Goal: Navigation & Orientation: Find specific page/section

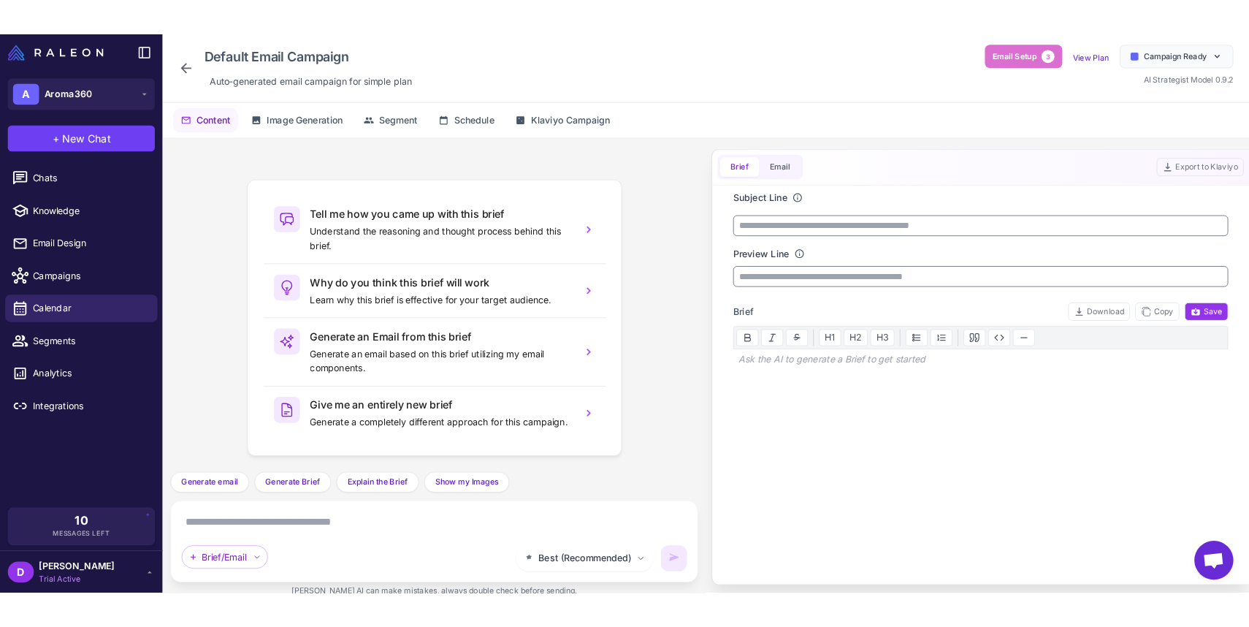
scroll to position [12, 0]
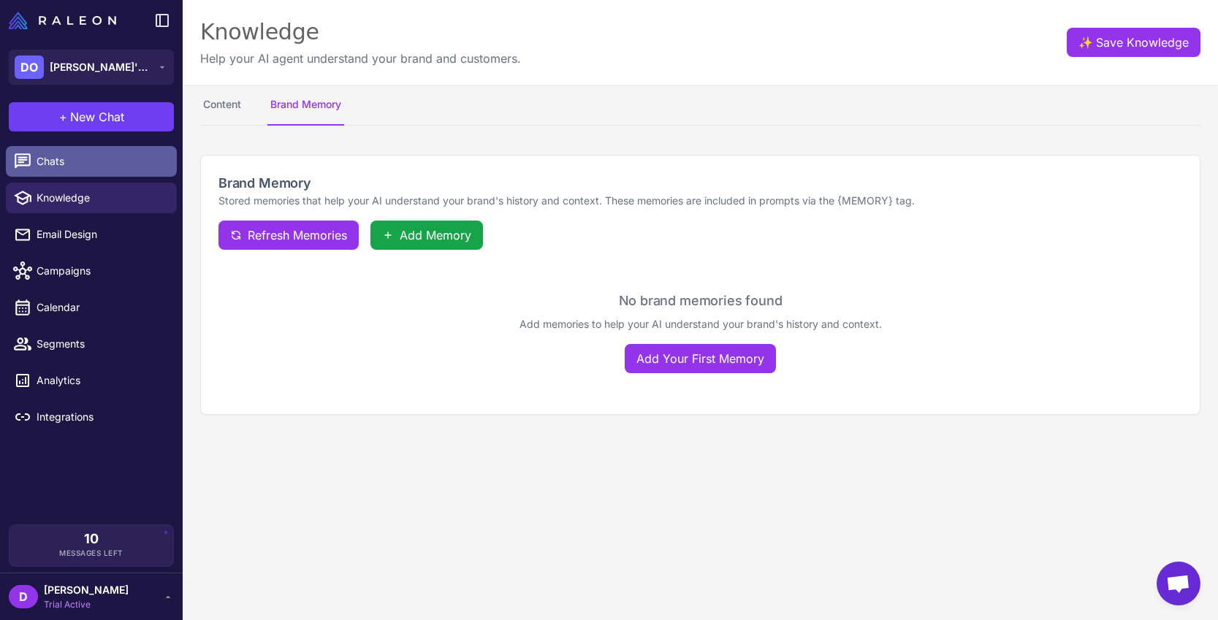
click at [80, 161] on span "Chats" at bounding box center [101, 161] width 129 height 16
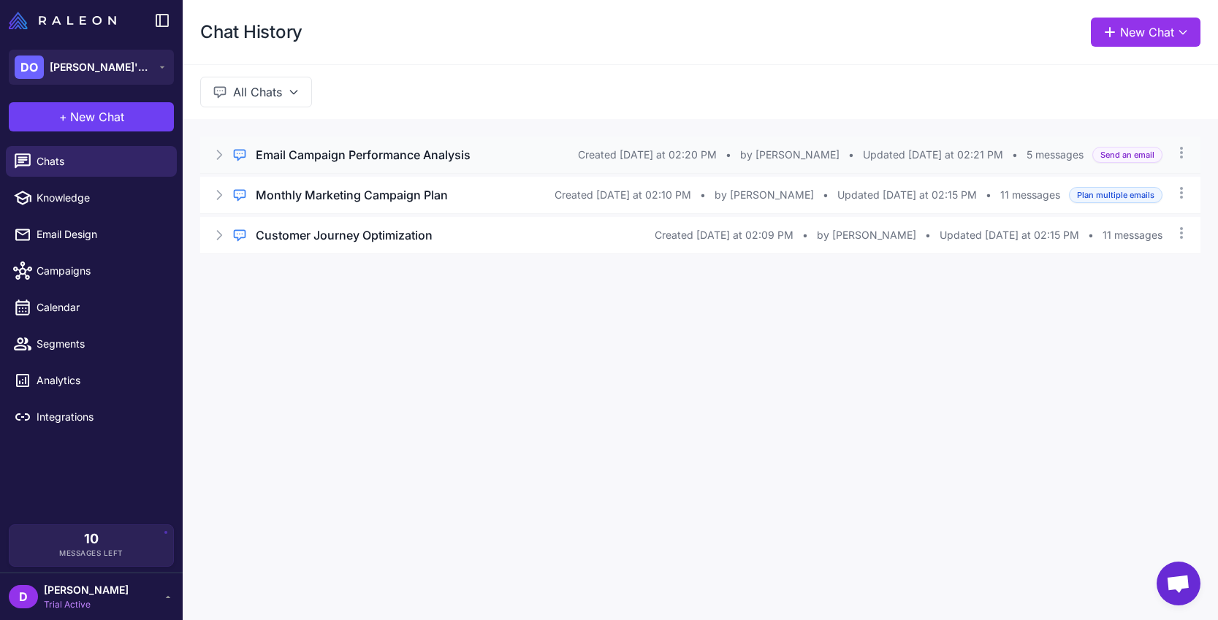
click at [225, 151] on icon at bounding box center [219, 155] width 15 height 15
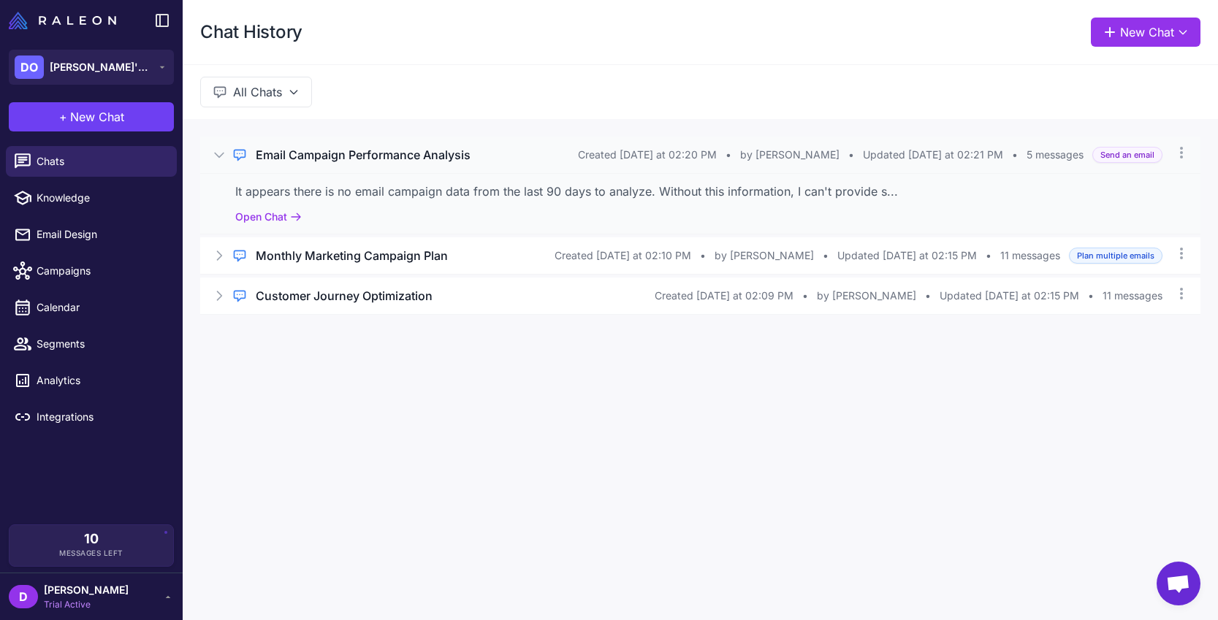
click at [221, 151] on icon at bounding box center [219, 155] width 15 height 15
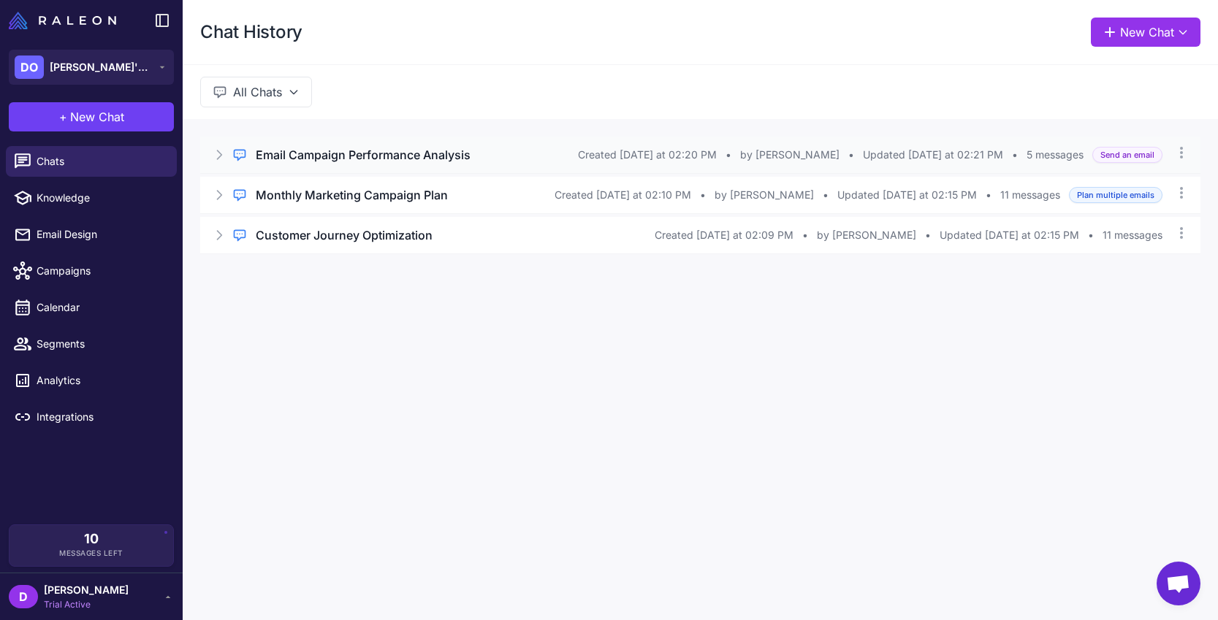
click at [221, 151] on icon at bounding box center [219, 155] width 15 height 15
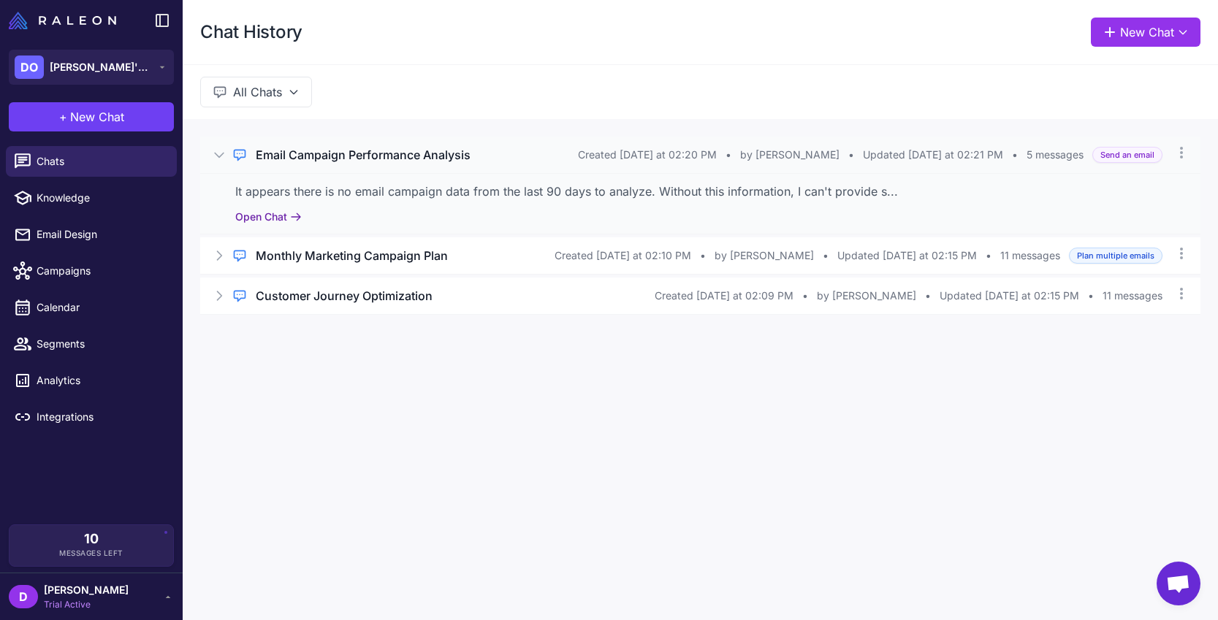
click at [275, 215] on button "Open Chat" at bounding box center [268, 217] width 66 height 16
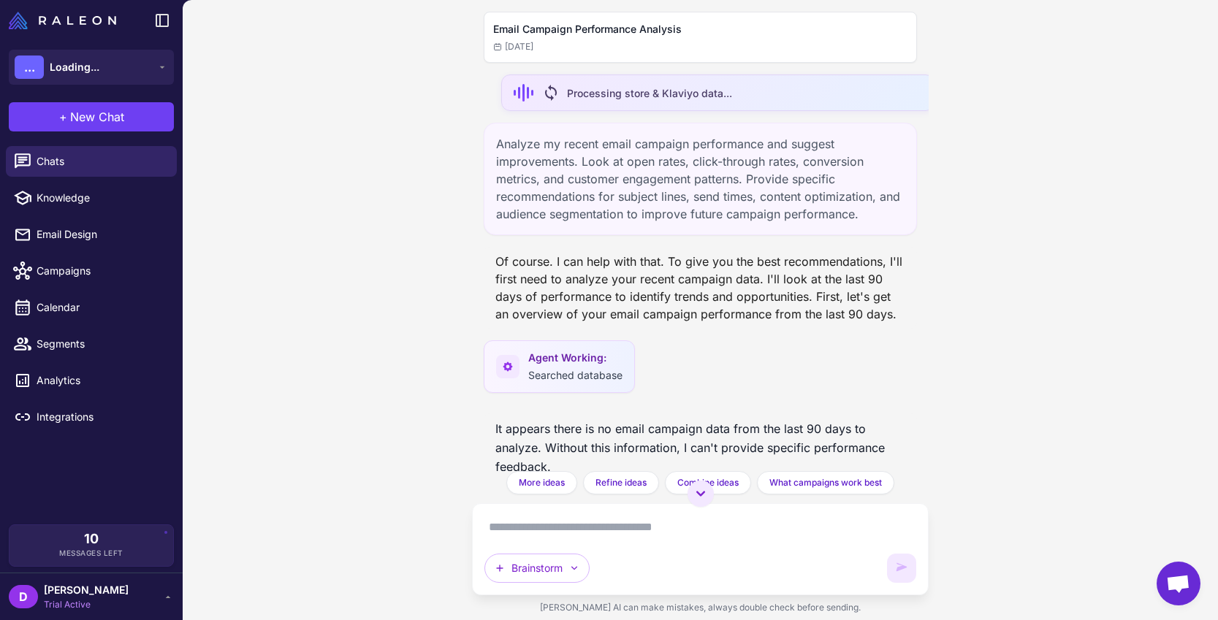
click at [555, 88] on span "sync" at bounding box center [551, 93] width 18 height 18
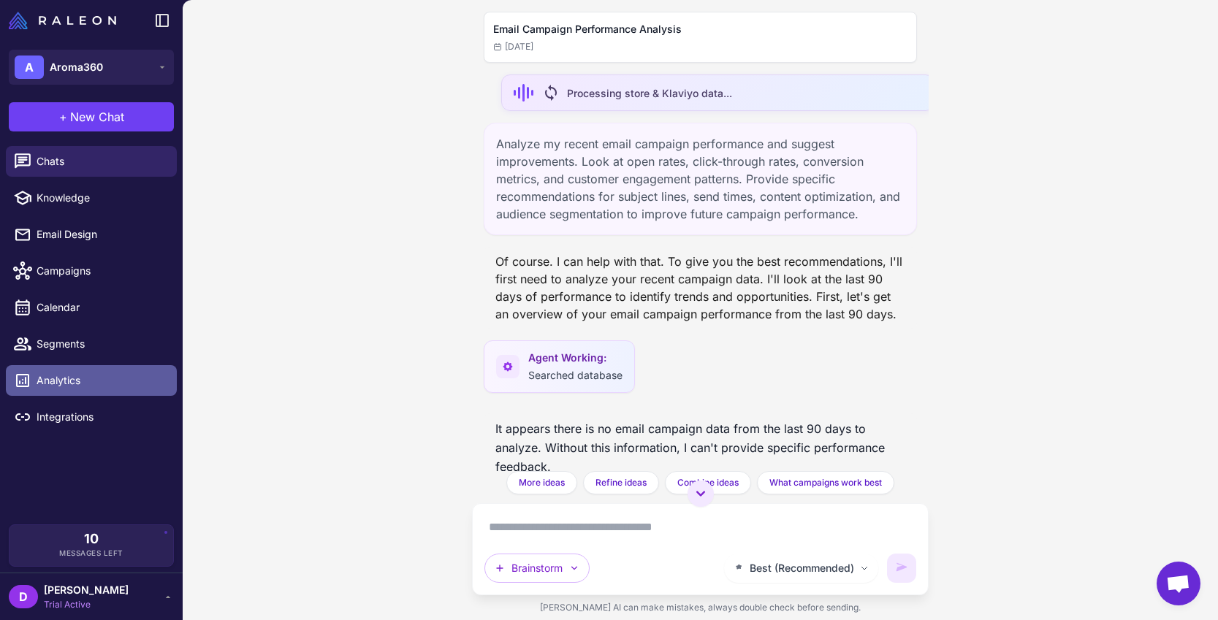
click at [119, 374] on span "Analytics" at bounding box center [101, 381] width 129 height 16
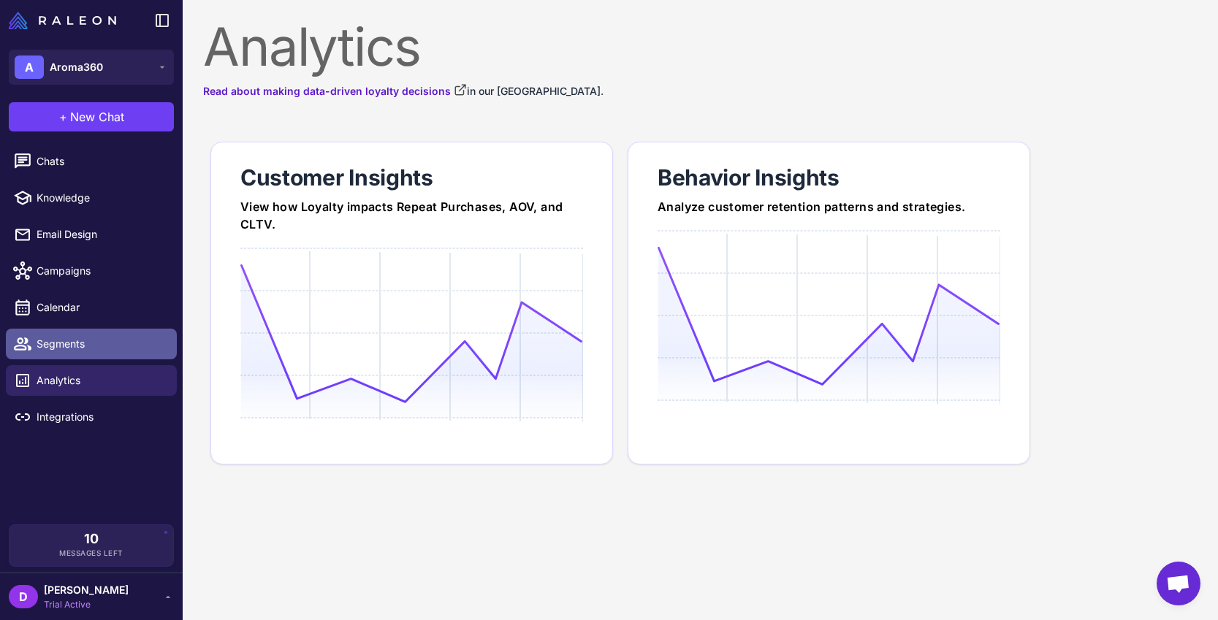
click at [103, 338] on span "Segments" at bounding box center [101, 344] width 129 height 16
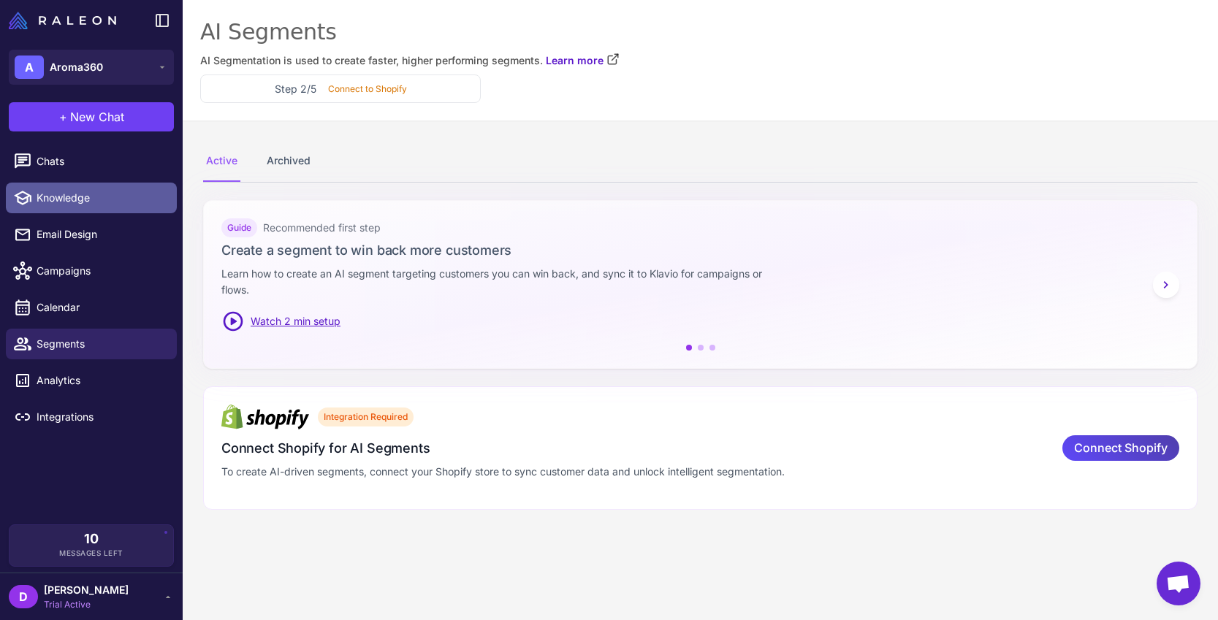
click at [72, 197] on span "Knowledge" at bounding box center [101, 198] width 129 height 16
select select
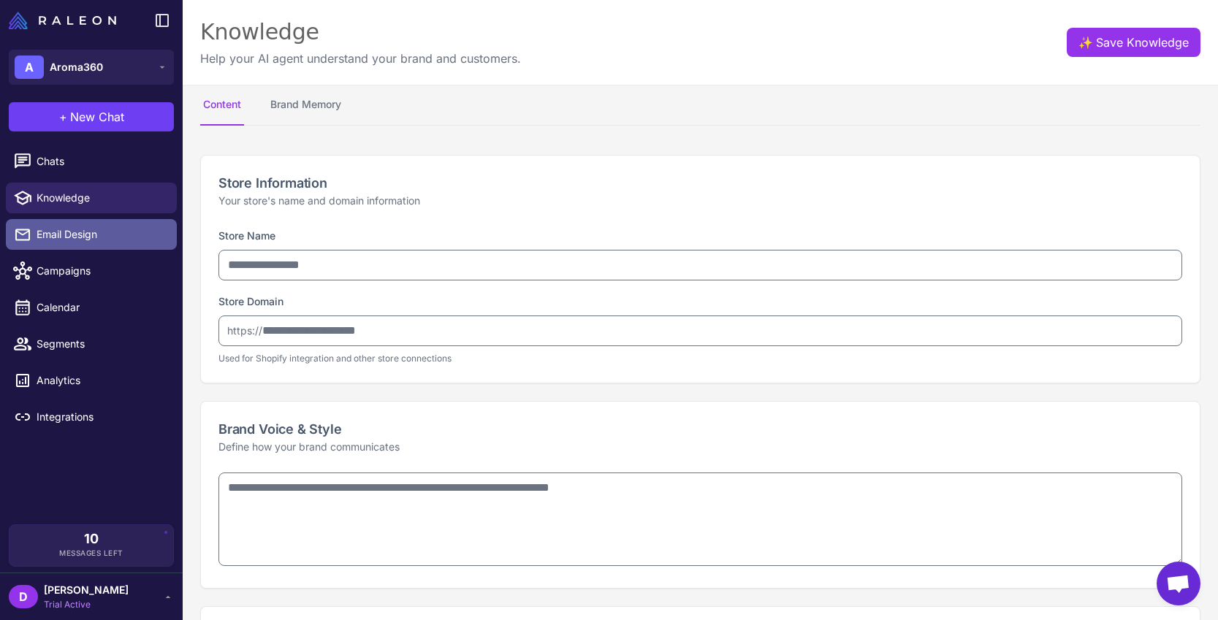
type input "********"
type input "**********"
type textarea "**********"
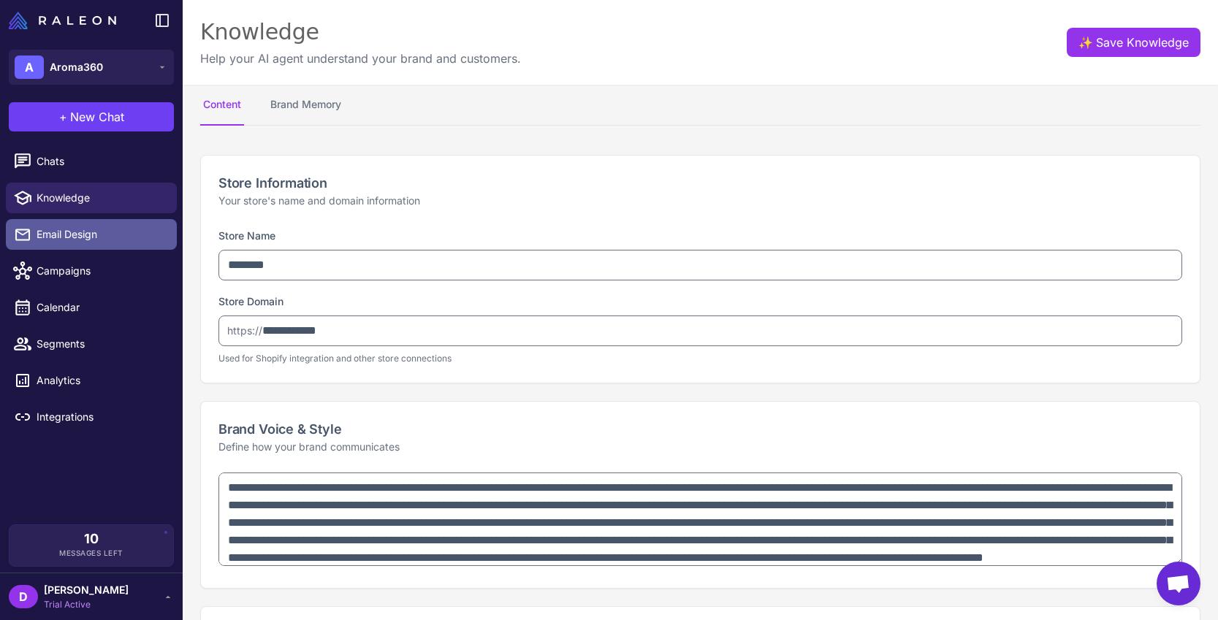
type textarea "**********"
click at [88, 239] on span "Email Design" at bounding box center [101, 234] width 129 height 16
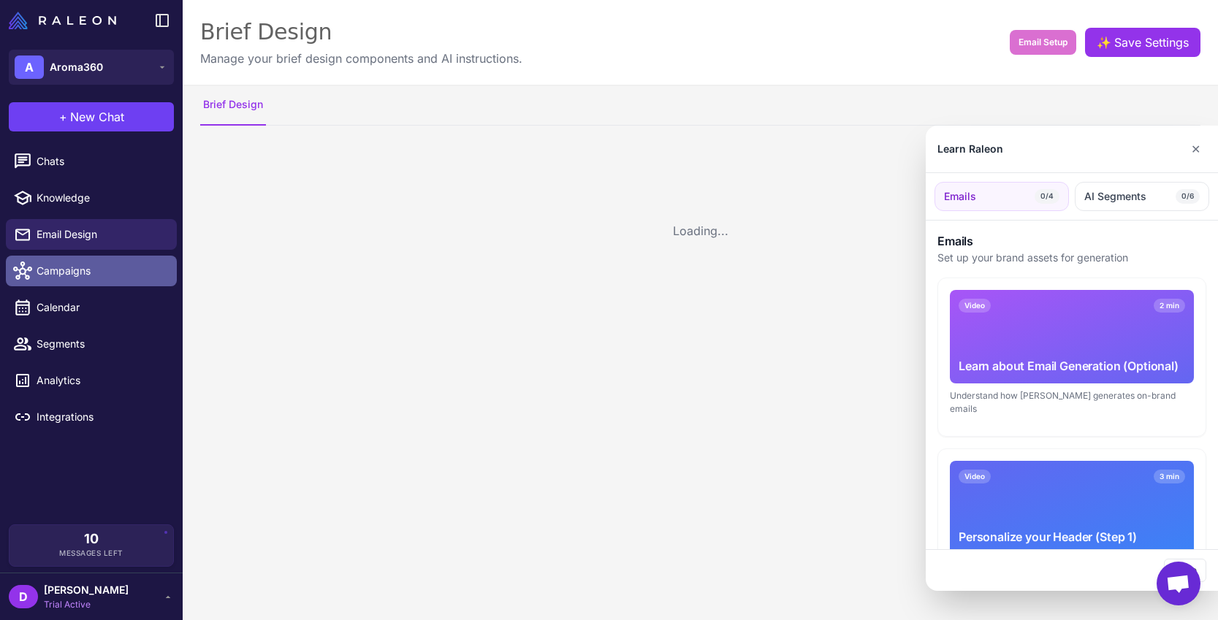
click at [79, 272] on div at bounding box center [609, 310] width 1218 height 620
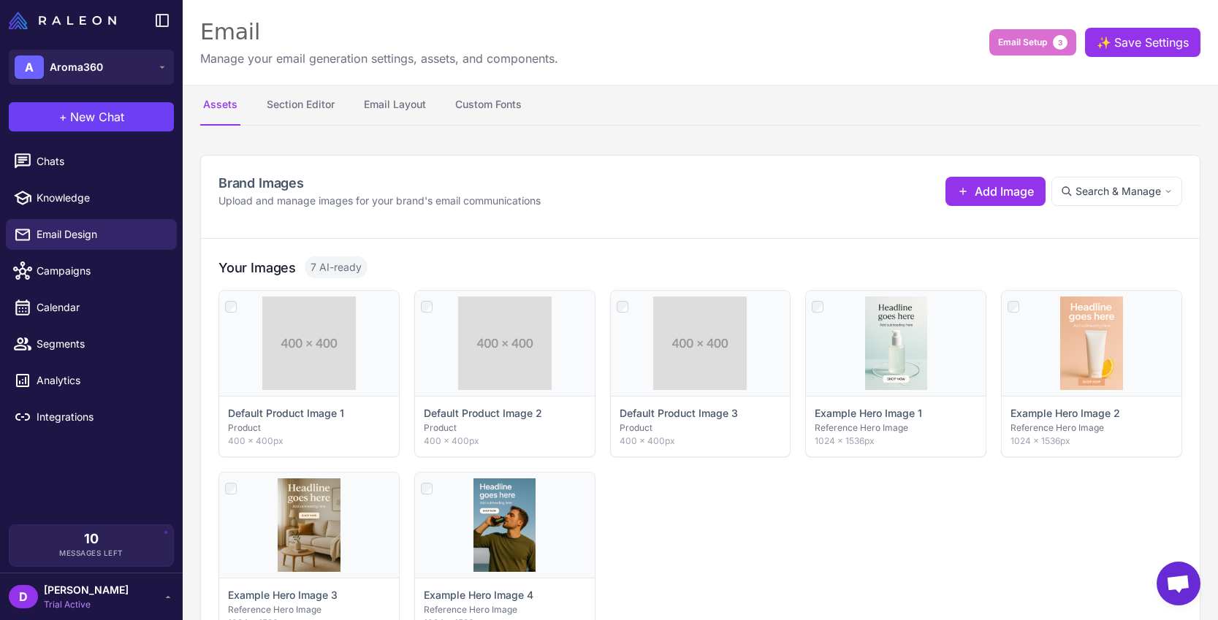
click at [68, 324] on li "Calendar" at bounding box center [91, 307] width 183 height 37
click at [72, 313] on span "Calendar" at bounding box center [101, 308] width 129 height 16
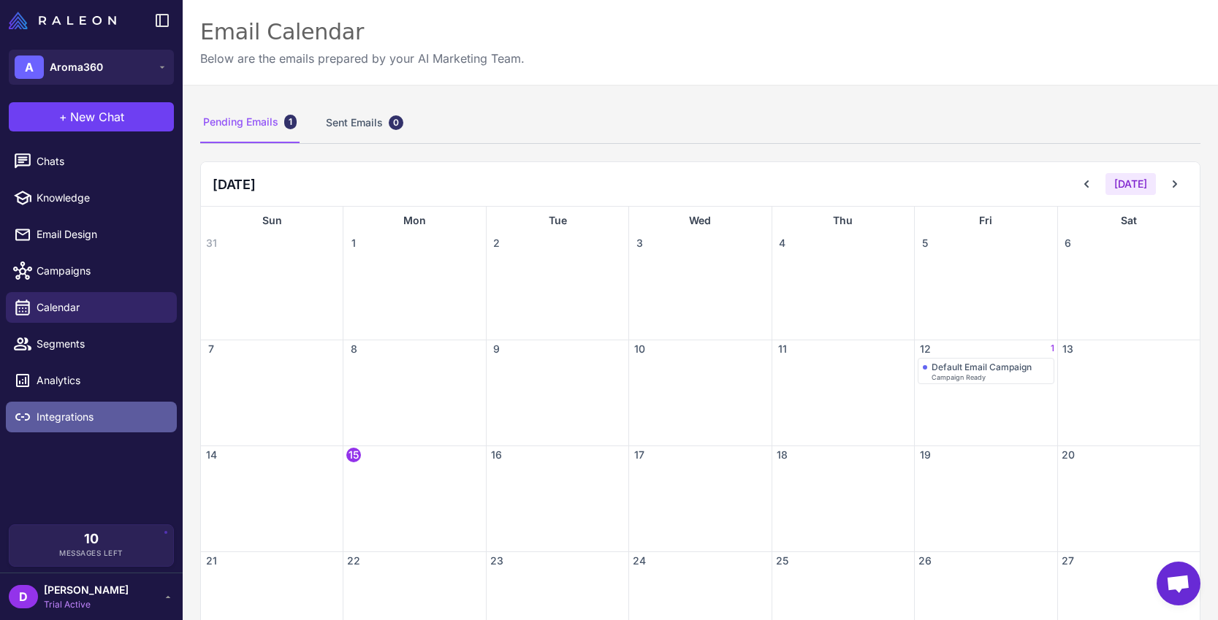
click at [87, 415] on span "Integrations" at bounding box center [101, 417] width 129 height 16
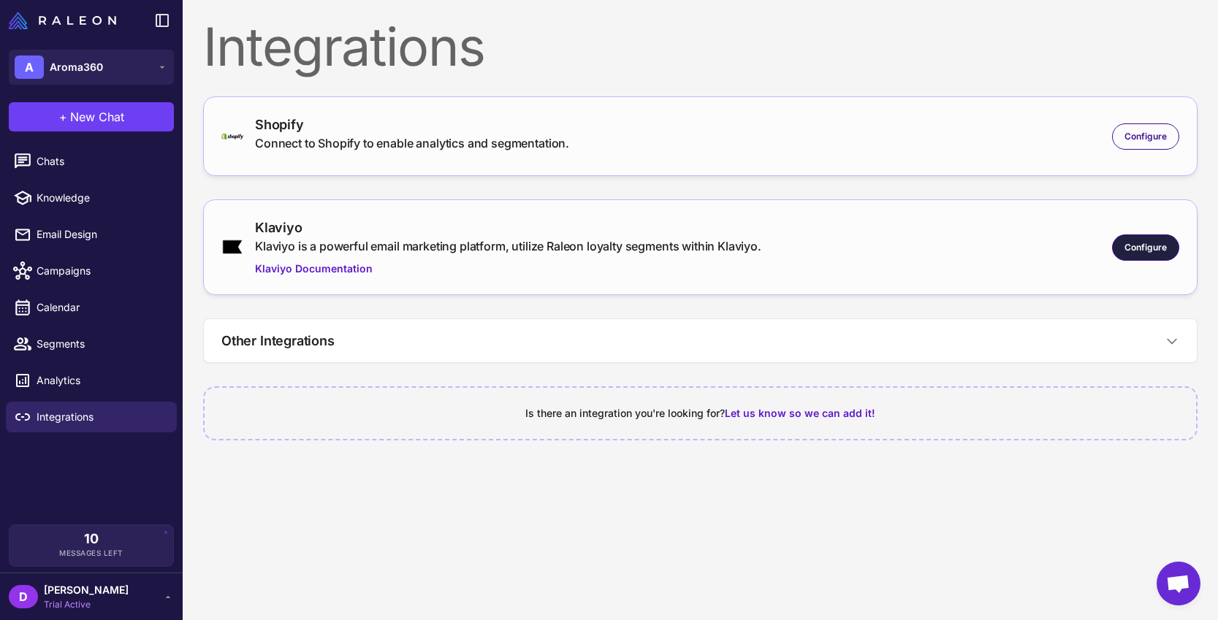
click at [1124, 248] on span "Configure" at bounding box center [1145, 247] width 42 height 13
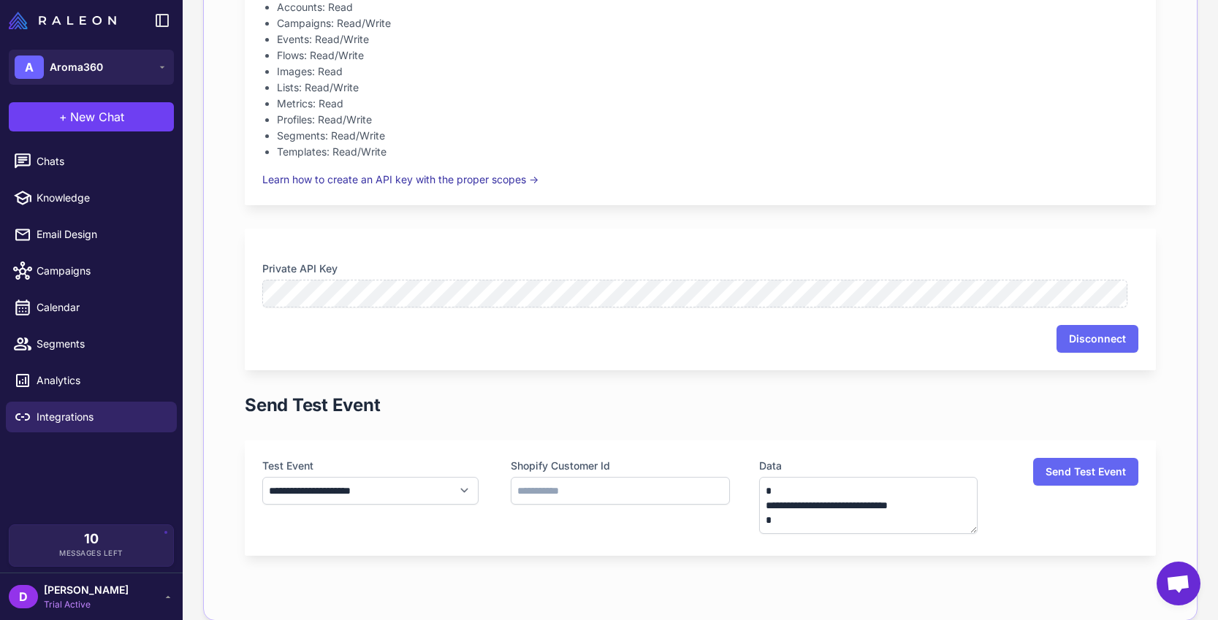
scroll to position [433, 0]
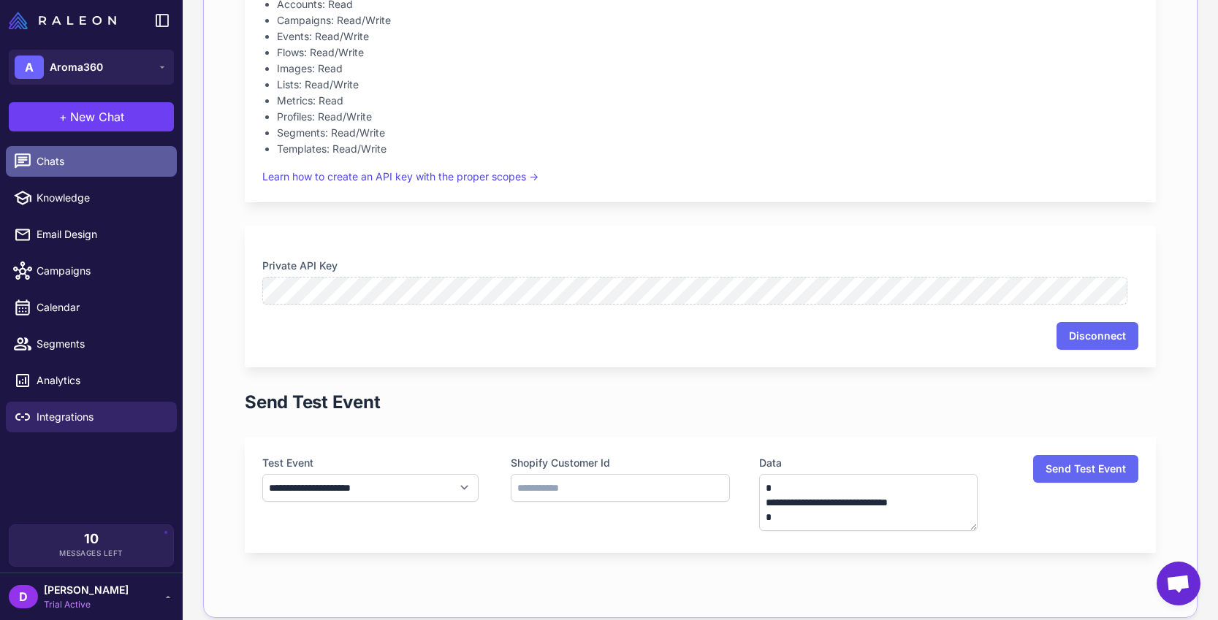
click at [42, 163] on span "Chats" at bounding box center [101, 161] width 129 height 16
